Goal: Task Accomplishment & Management: Use online tool/utility

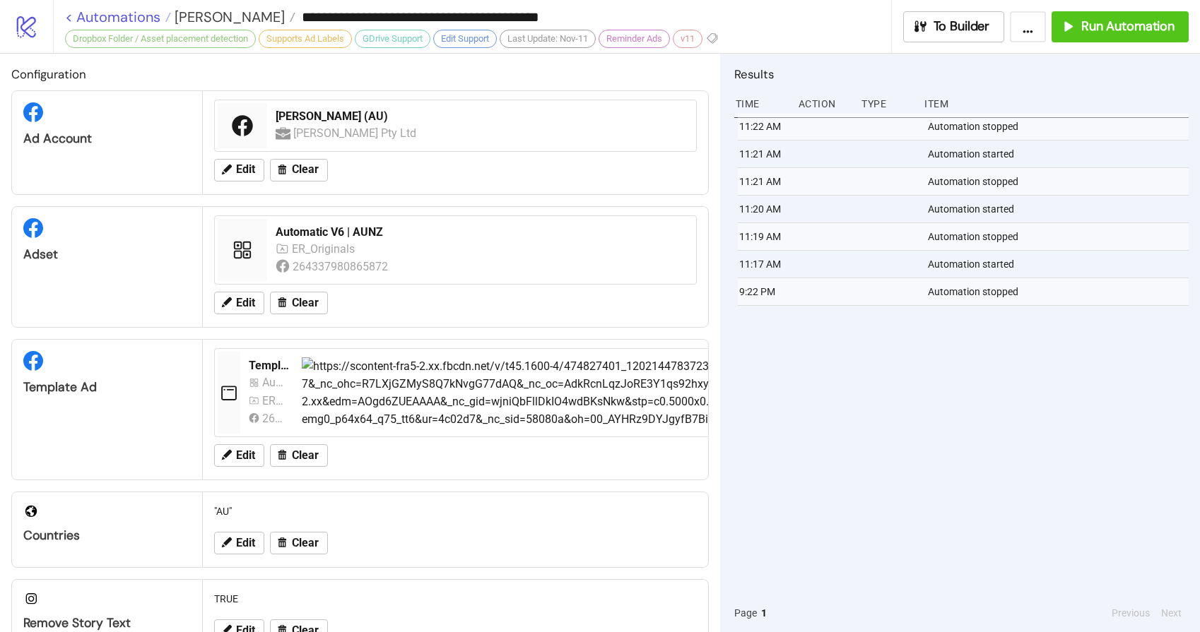
click at [117, 11] on link "< Automations" at bounding box center [118, 17] width 106 height 14
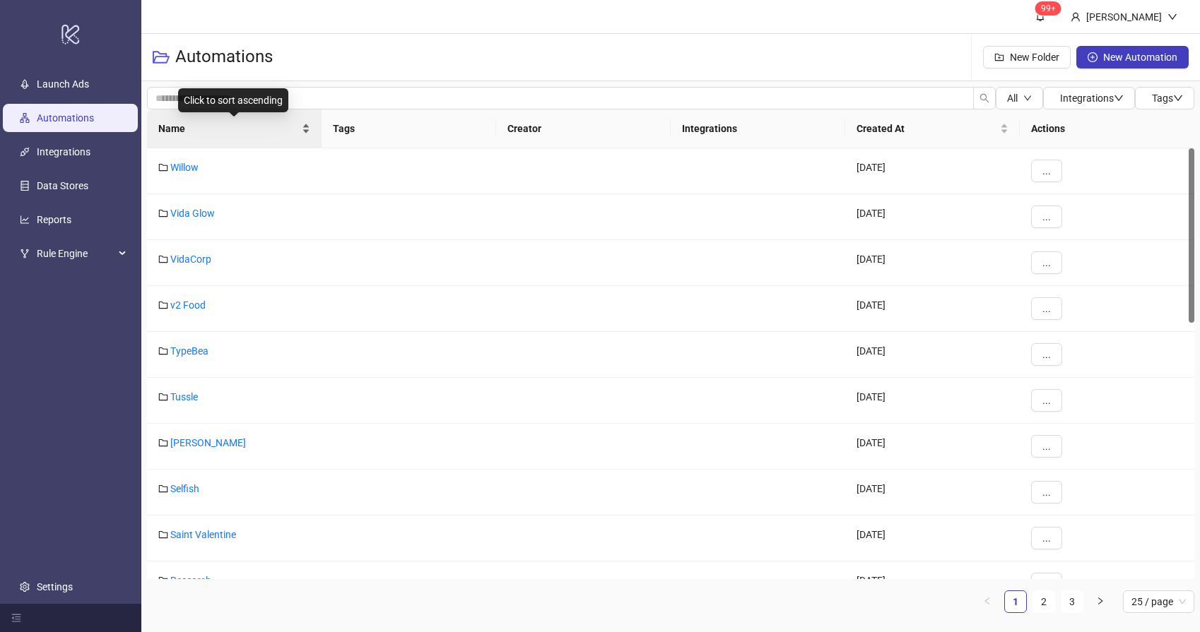
click at [222, 121] on span "Name" at bounding box center [228, 129] width 141 height 16
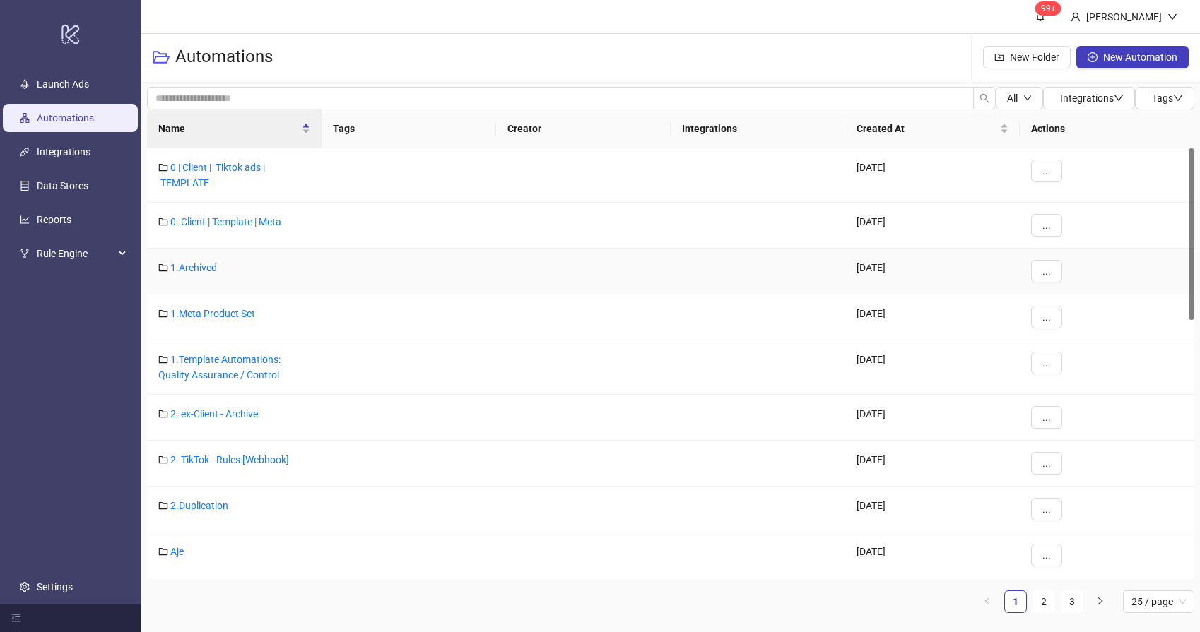
scroll to position [117, 0]
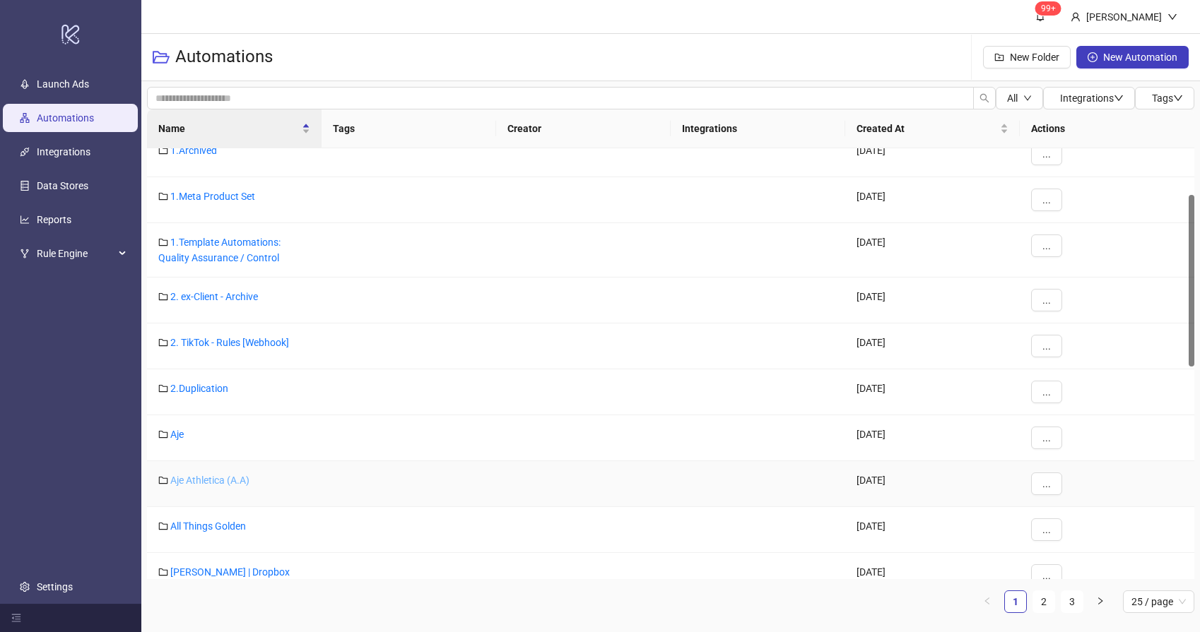
click at [196, 478] on link "Aje Athletica (A.A)" at bounding box center [209, 480] width 79 height 11
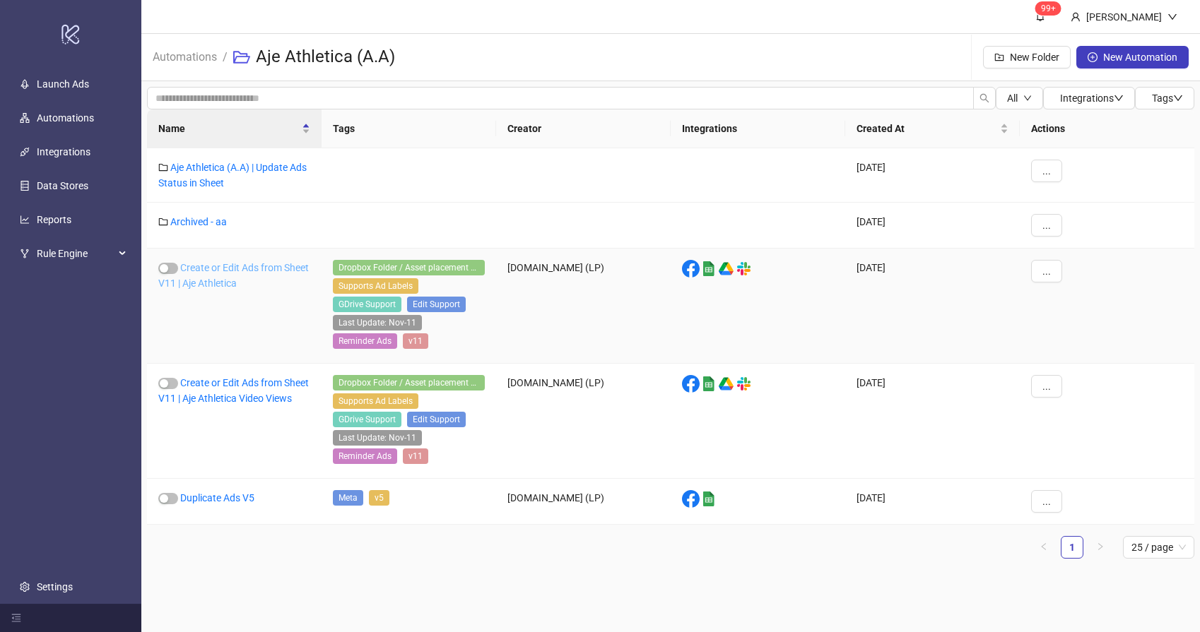
click at [220, 283] on link "Create or Edit Ads from Sheet V11 | Aje Athletica" at bounding box center [233, 275] width 151 height 27
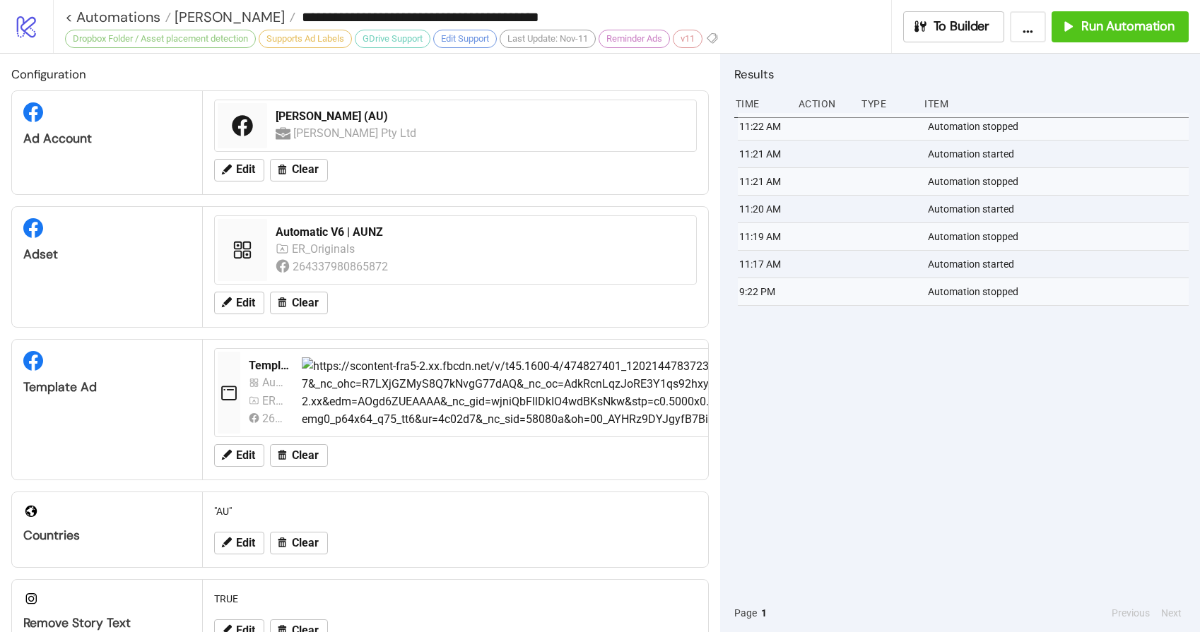
type input "**********"
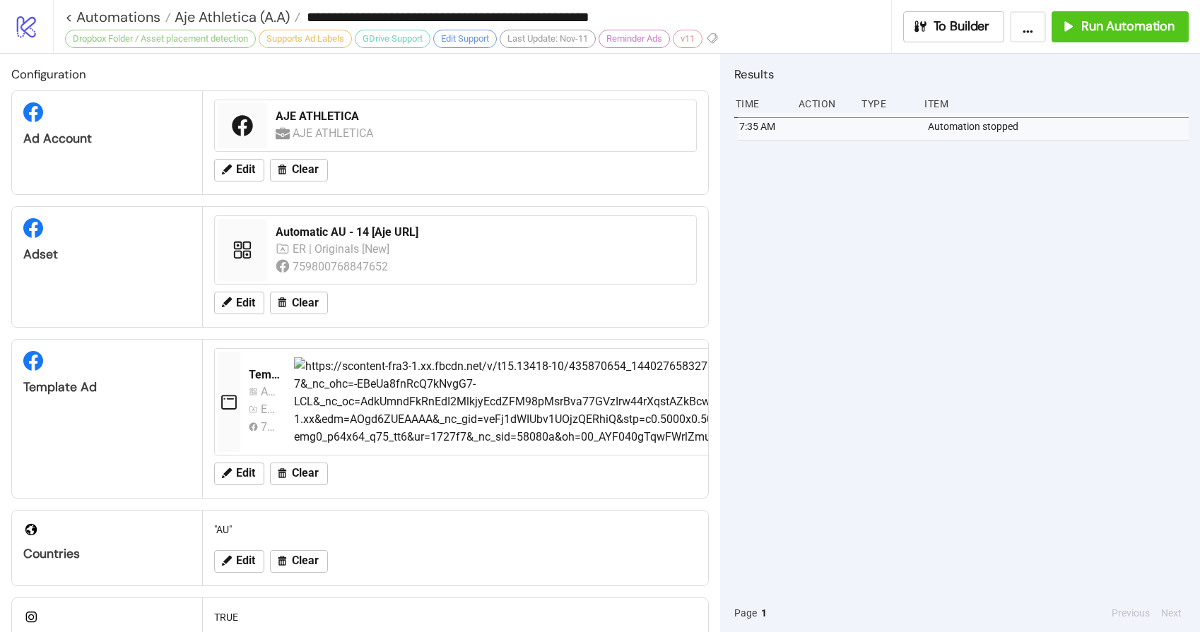
click at [984, 318] on div "7:35 AM Automation stopped" at bounding box center [961, 353] width 454 height 481
click at [1127, 28] on span "Run Automation" at bounding box center [1127, 26] width 93 height 16
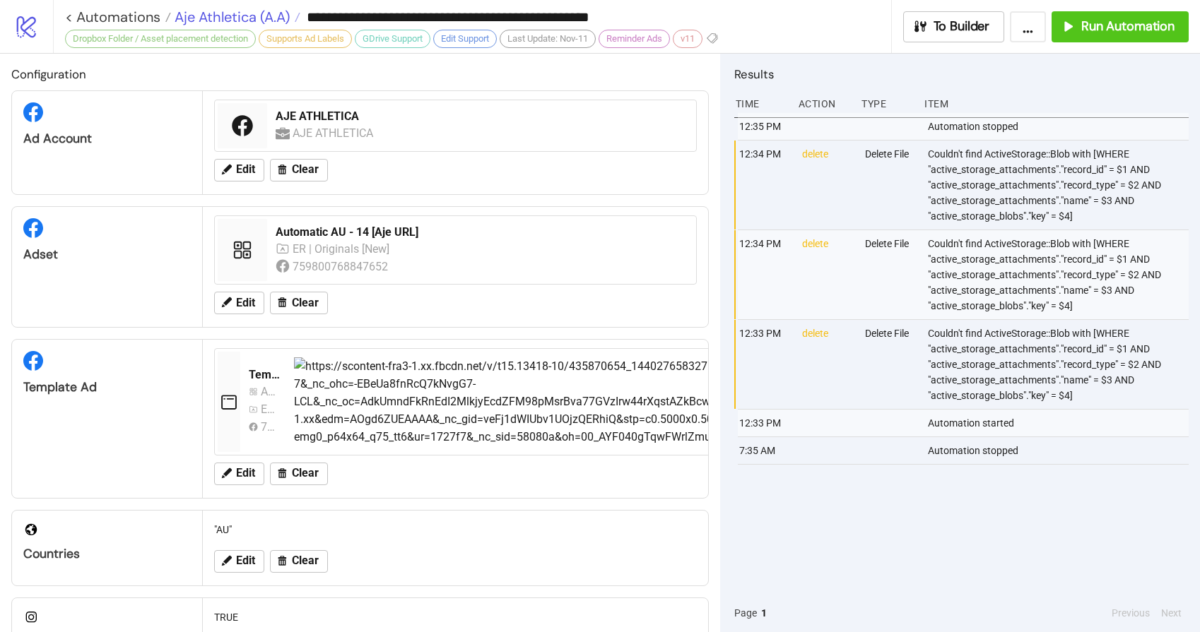
click at [220, 13] on span "Aje Athletica (A.A)" at bounding box center [230, 17] width 119 height 18
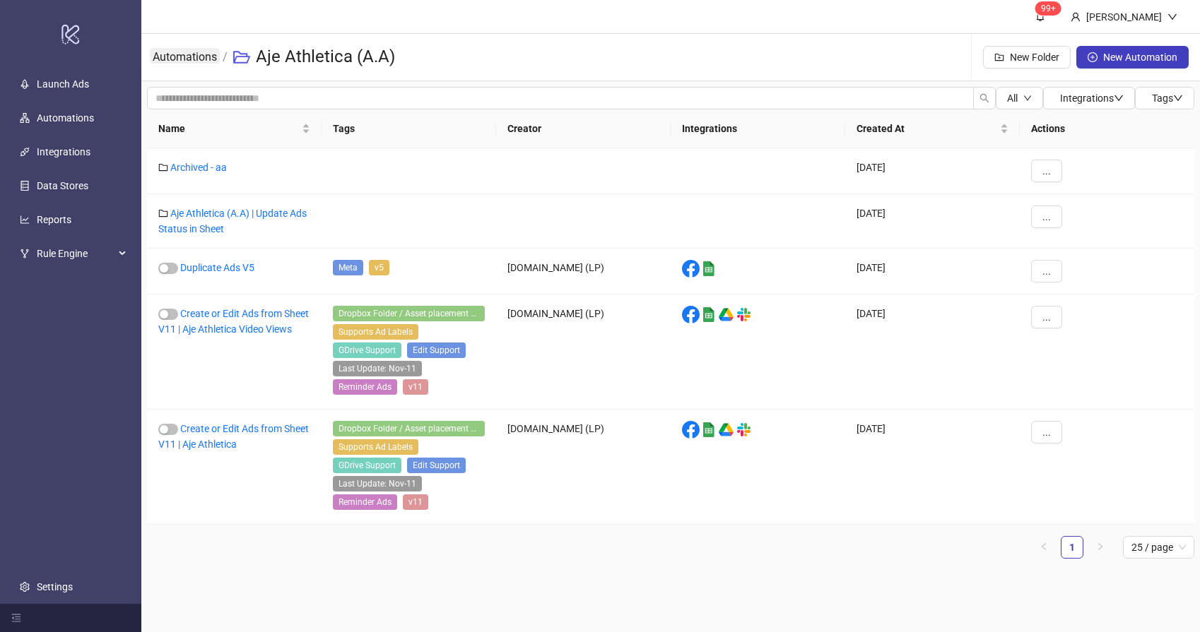
click at [188, 60] on link "Automations" at bounding box center [185, 56] width 70 height 16
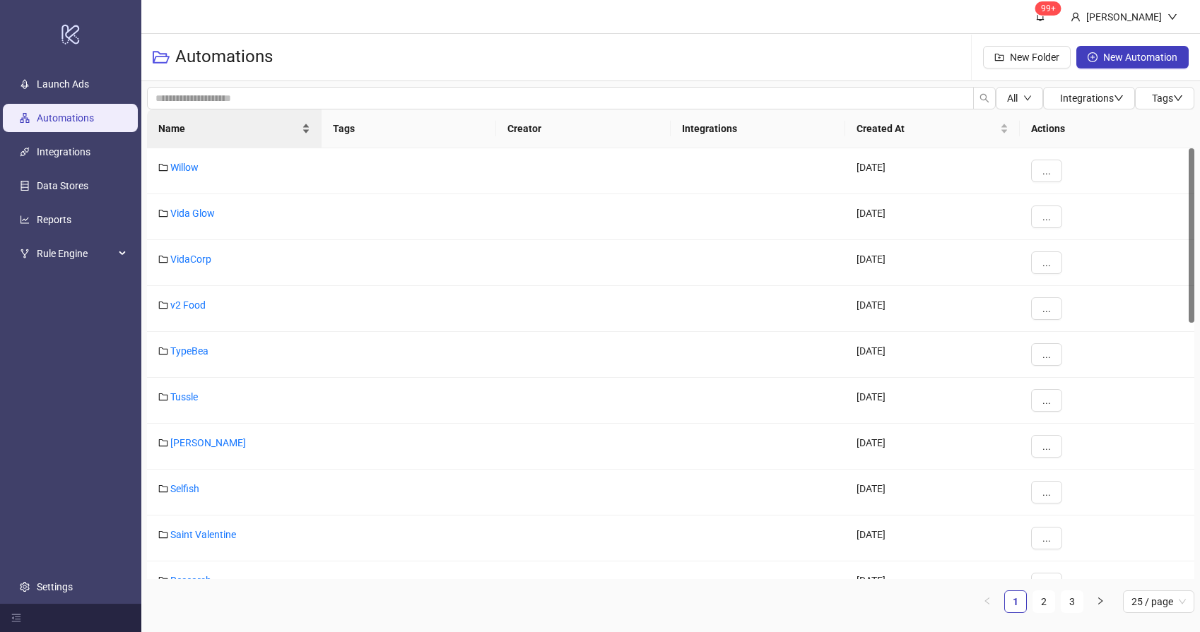
click at [218, 136] on div "Name" at bounding box center [234, 129] width 152 height 16
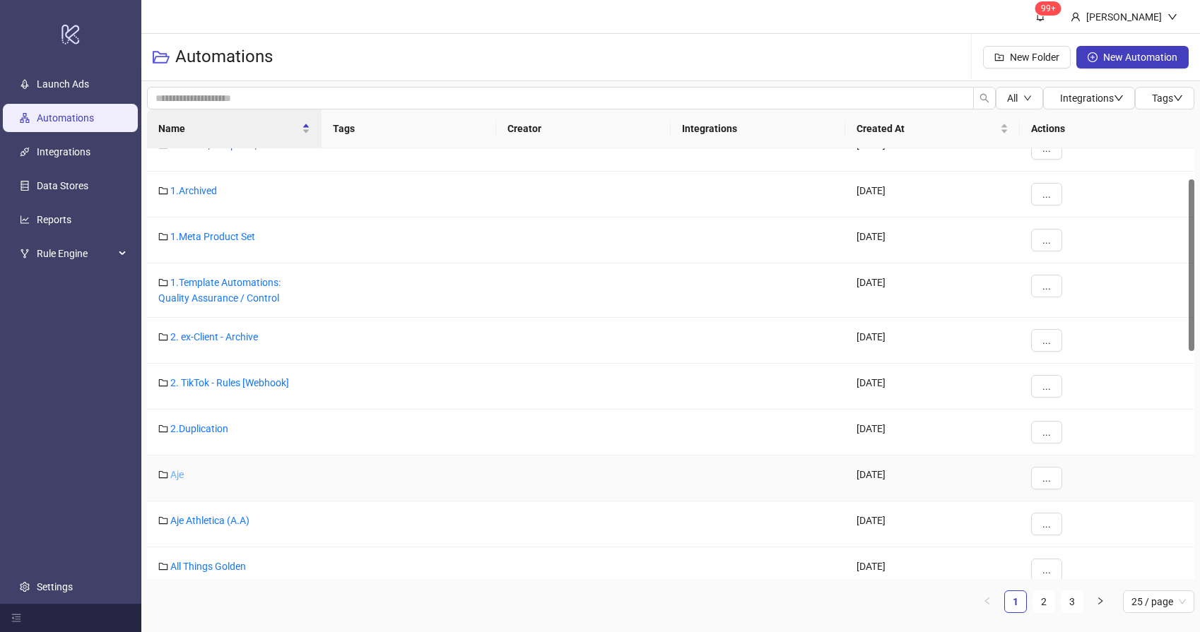
click at [174, 473] on link "Aje" at bounding box center [176, 474] width 13 height 11
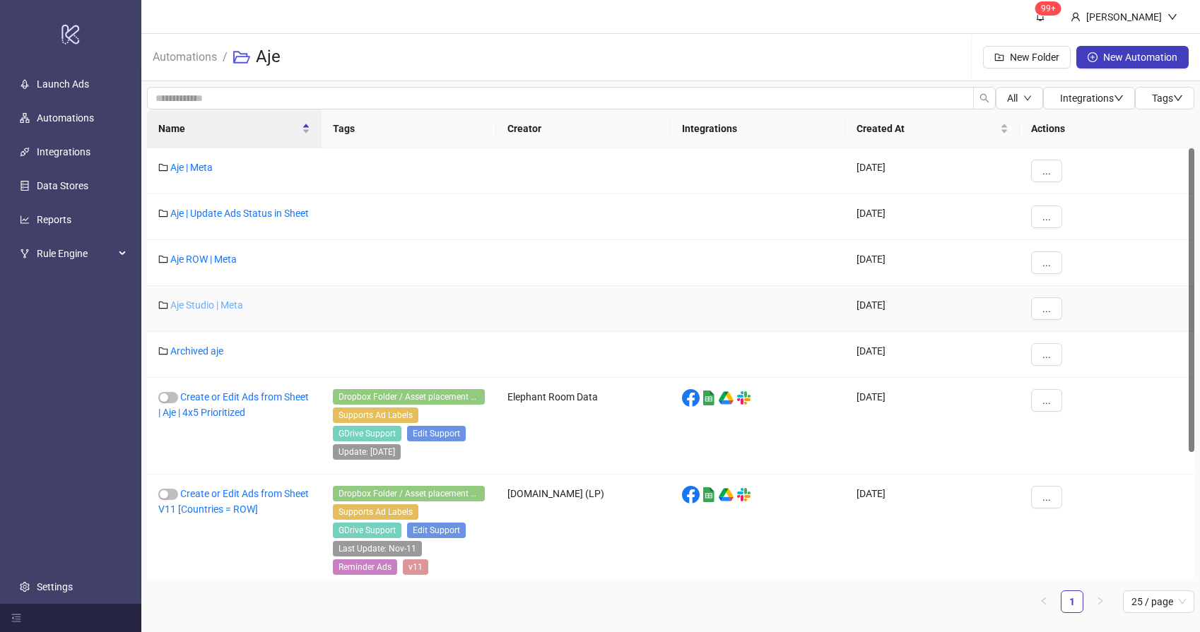
click at [213, 310] on link "Aje Studio | Meta" at bounding box center [206, 305] width 73 height 11
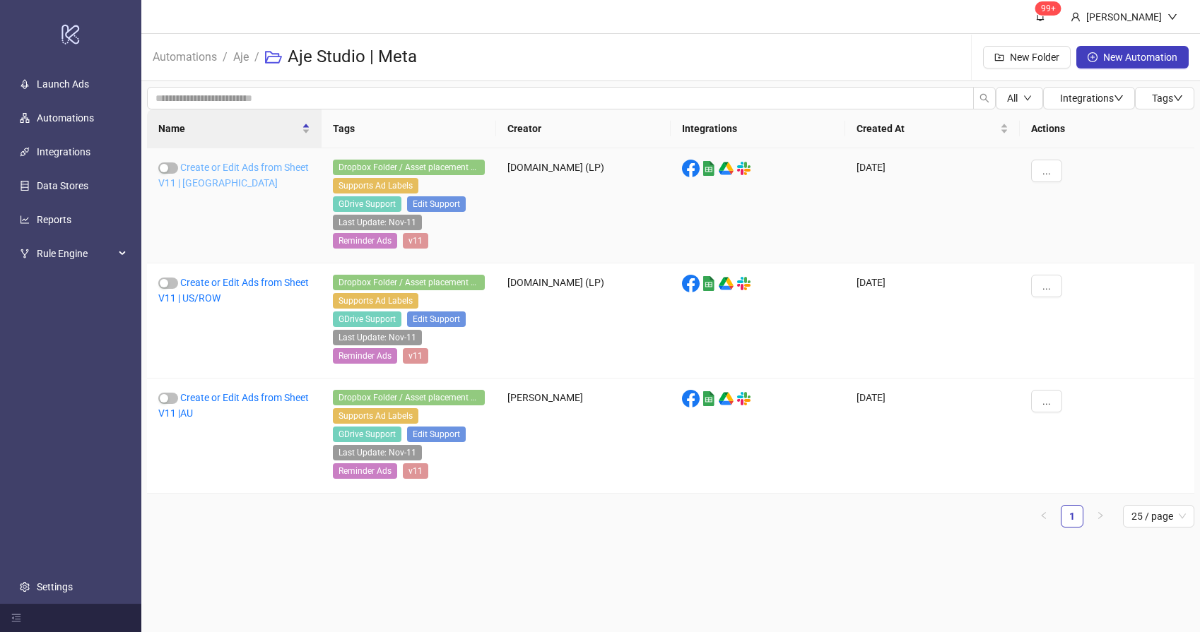
click at [215, 179] on link "Create or Edit Ads from Sheet V11 | [GEOGRAPHIC_DATA]" at bounding box center [233, 175] width 151 height 27
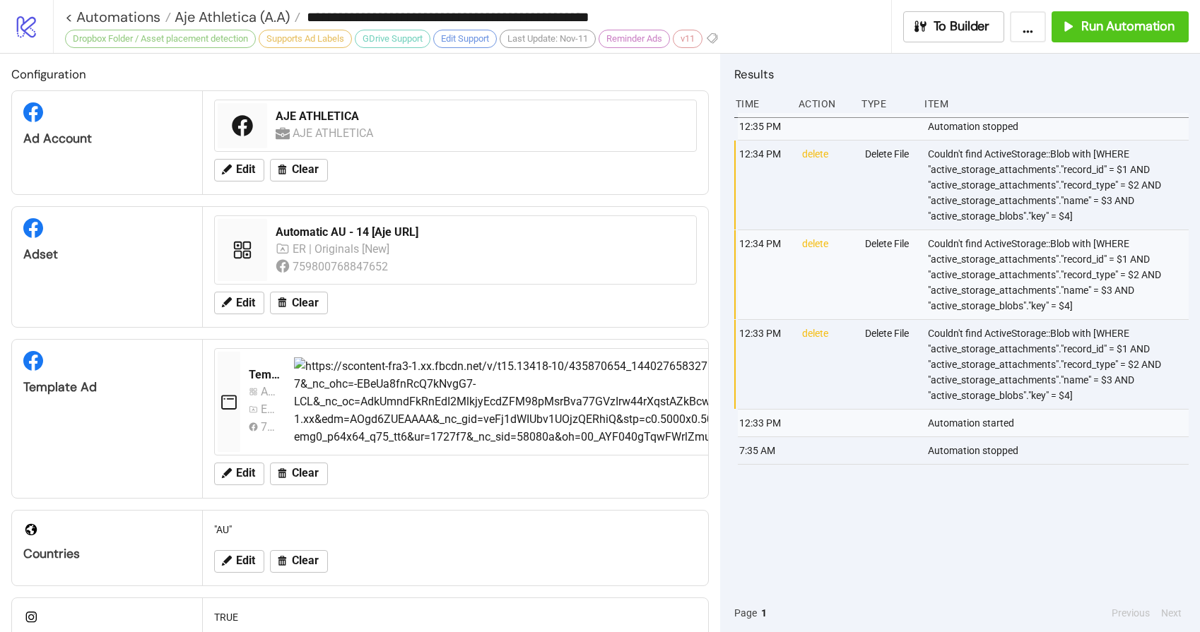
type input "**********"
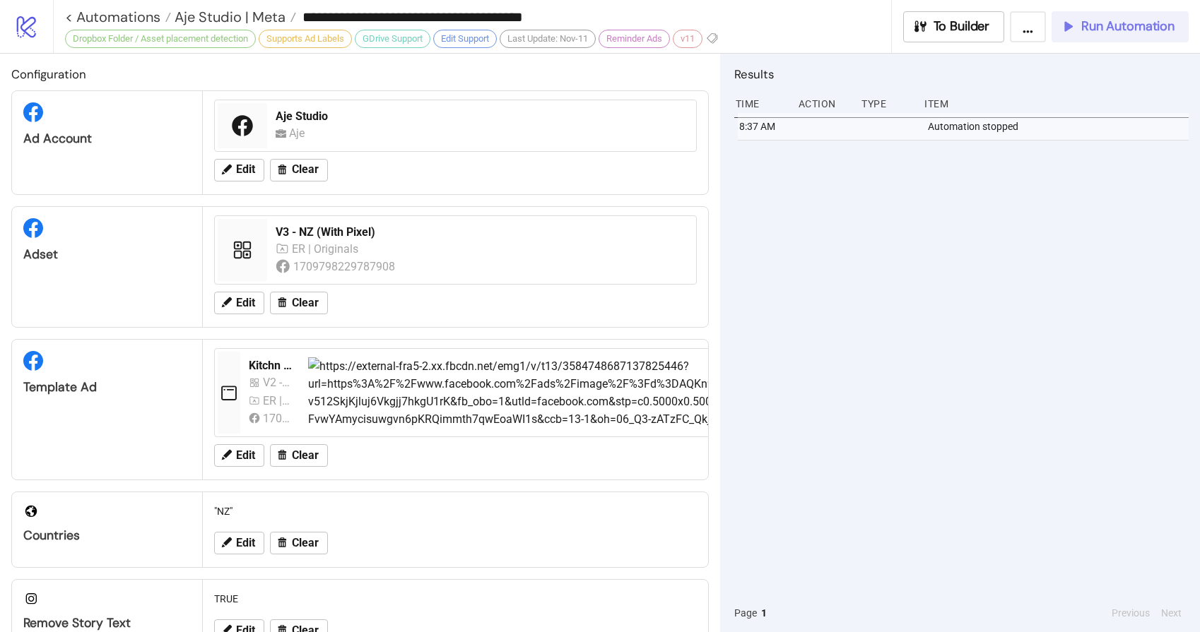
click at [1143, 29] on span "Run Automation" at bounding box center [1127, 26] width 93 height 16
click at [1143, 28] on span "Run Automation" at bounding box center [1127, 26] width 93 height 16
click at [1146, 28] on span "Run Automation" at bounding box center [1127, 26] width 93 height 16
